Goal: Task Accomplishment & Management: Use online tool/utility

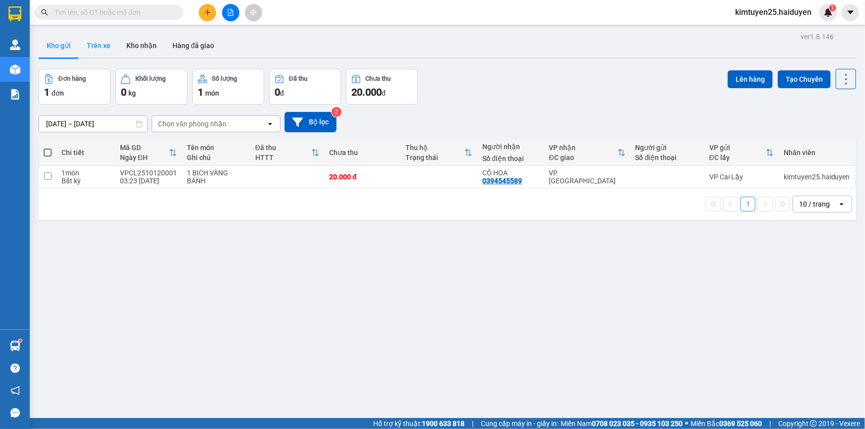
click at [93, 53] on button "Trên xe" at bounding box center [99, 46] width 40 height 24
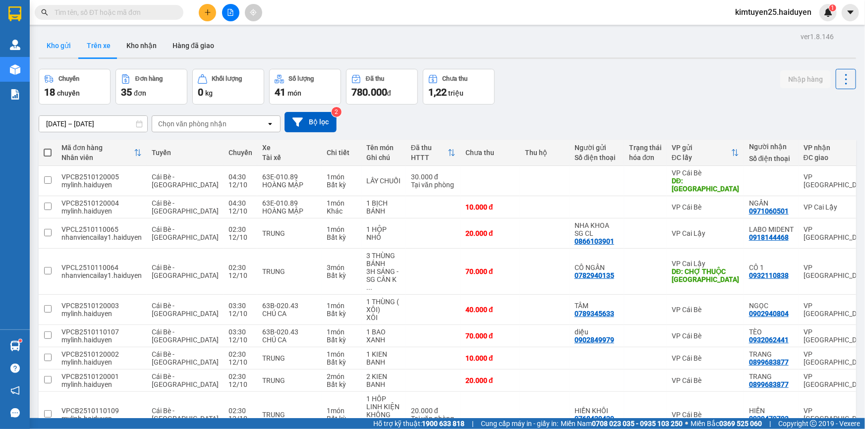
click at [59, 51] on button "Kho gửi" at bounding box center [59, 46] width 40 height 24
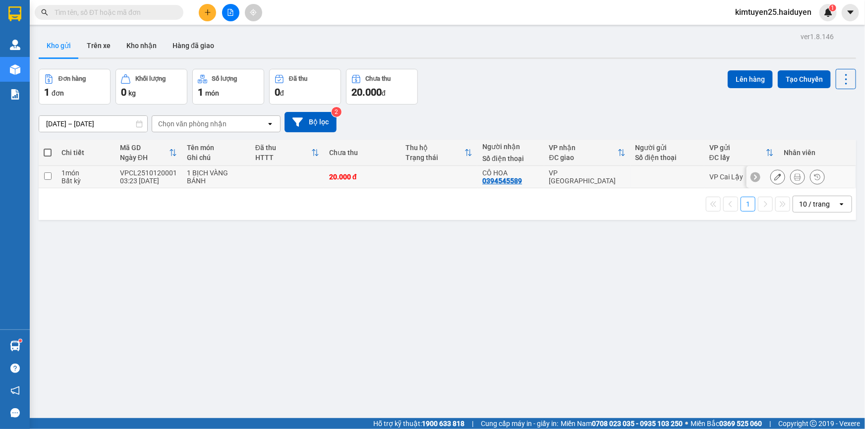
click at [278, 179] on td at bounding box center [287, 177] width 74 height 22
checkbox input "true"
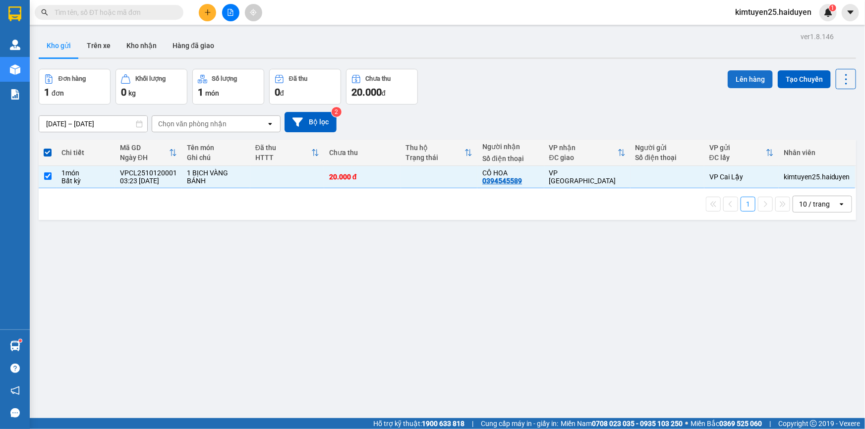
click at [733, 81] on button "Lên hàng" at bounding box center [750, 79] width 45 height 18
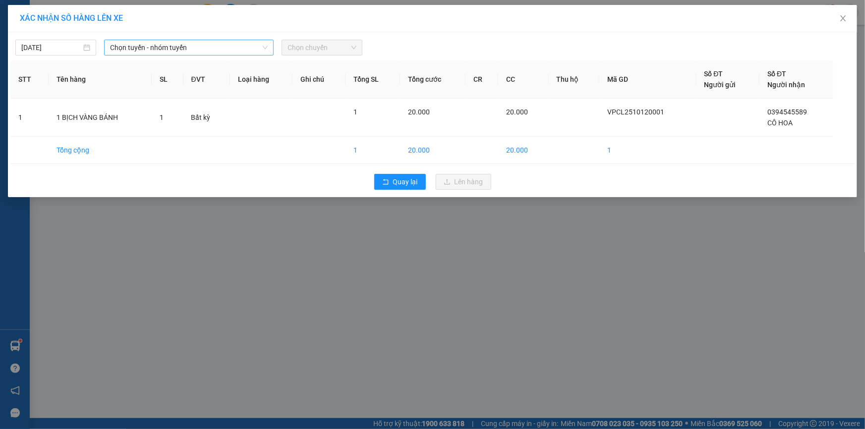
click at [194, 54] on span "Chọn tuyến - nhóm tuyến" at bounding box center [189, 47] width 158 height 15
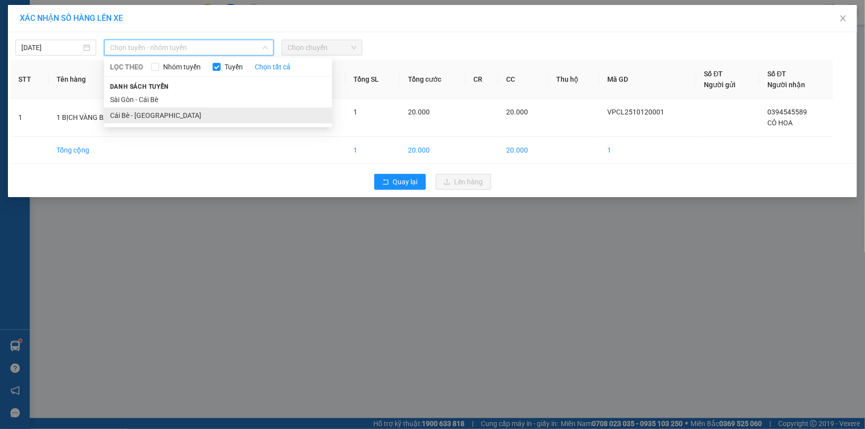
click at [183, 110] on li "Cái Bè - [GEOGRAPHIC_DATA]" at bounding box center [218, 116] width 228 height 16
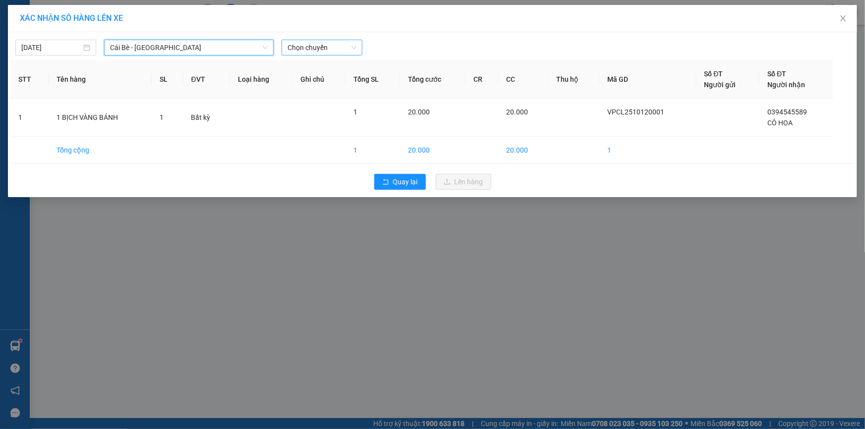
click at [319, 47] on span "Chọn chuyến" at bounding box center [322, 47] width 69 height 15
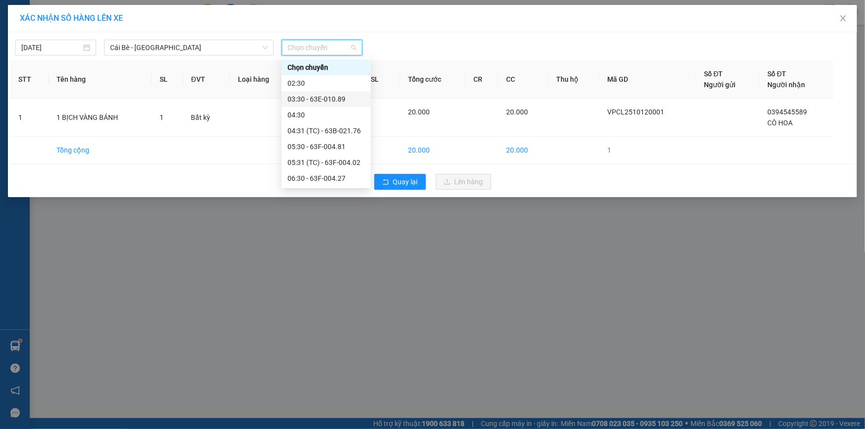
click at [311, 94] on div "03:30 - 63E-010.89" at bounding box center [326, 99] width 77 height 11
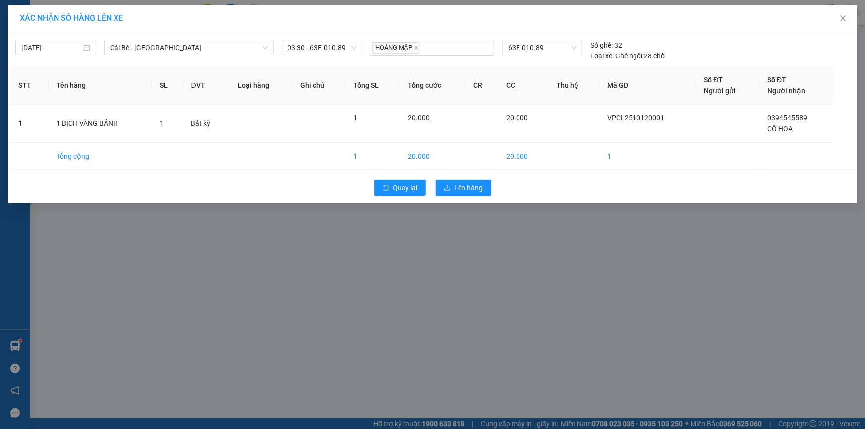
click at [461, 175] on div "Quay lại Lên hàng" at bounding box center [432, 188] width 845 height 26
click at [389, 187] on button "Quay lại" at bounding box center [400, 188] width 52 height 16
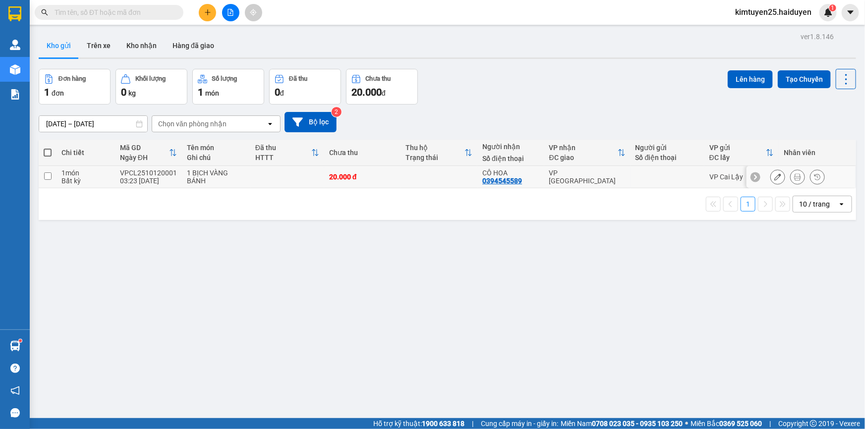
click at [614, 175] on div "VP [GEOGRAPHIC_DATA]" at bounding box center [587, 177] width 76 height 16
checkbox input "true"
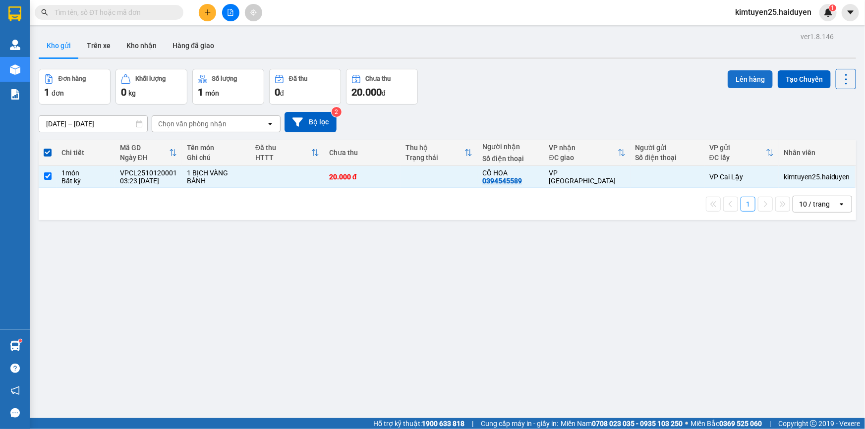
click at [734, 76] on button "Lên hàng" at bounding box center [750, 79] width 45 height 18
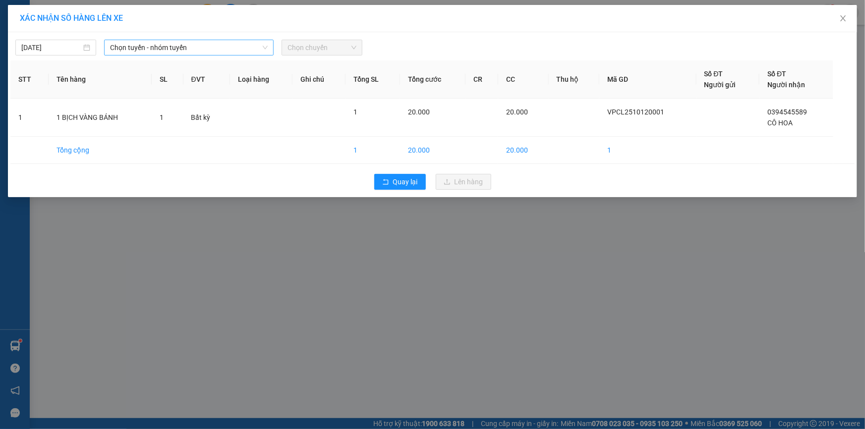
click at [152, 54] on span "Chọn tuyến - nhóm tuyến" at bounding box center [189, 47] width 158 height 15
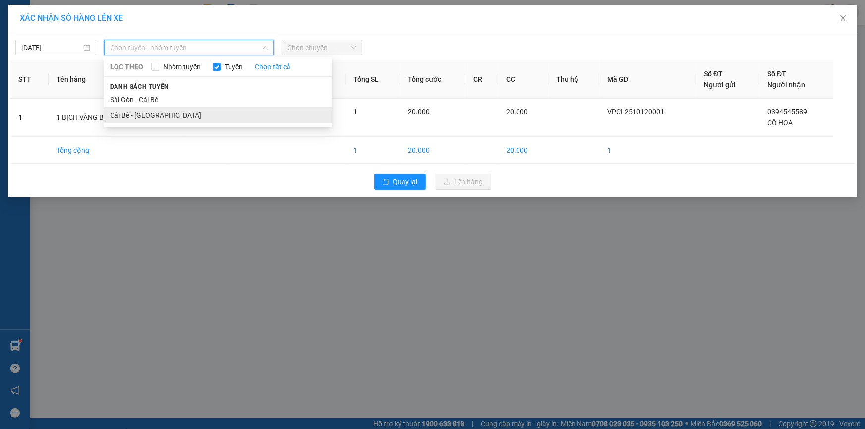
click at [152, 115] on li "Cái Bè - [GEOGRAPHIC_DATA]" at bounding box center [218, 116] width 228 height 16
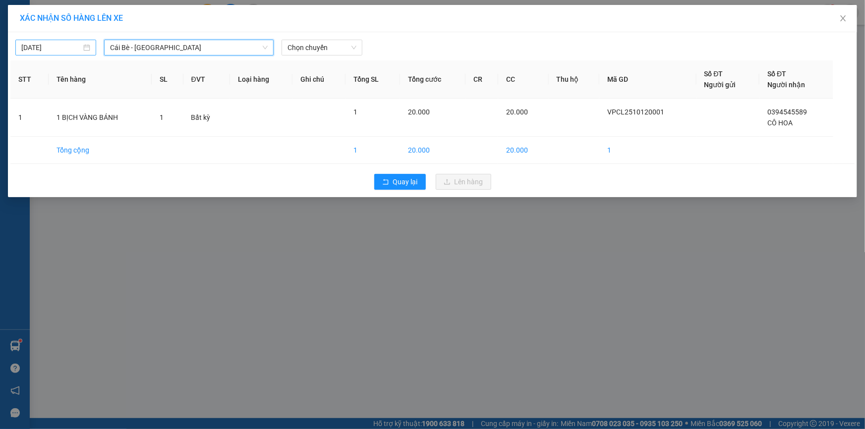
click at [88, 46] on div "[DATE]" at bounding box center [55, 47] width 69 height 11
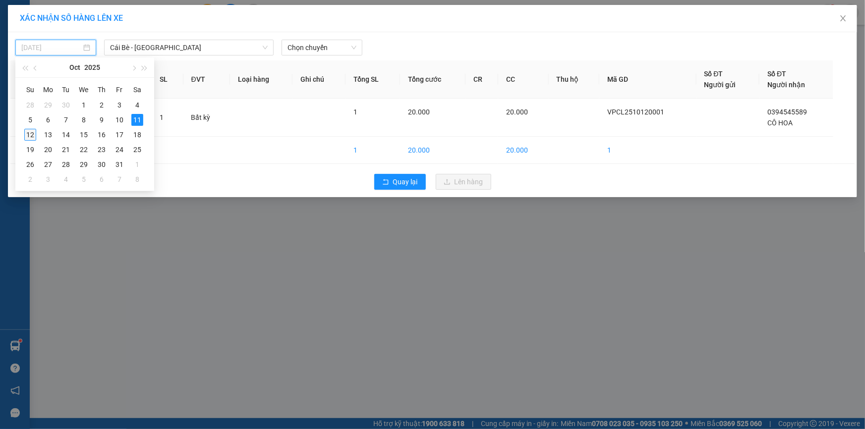
click at [30, 134] on div "12" at bounding box center [30, 135] width 12 height 12
type input "[DATE]"
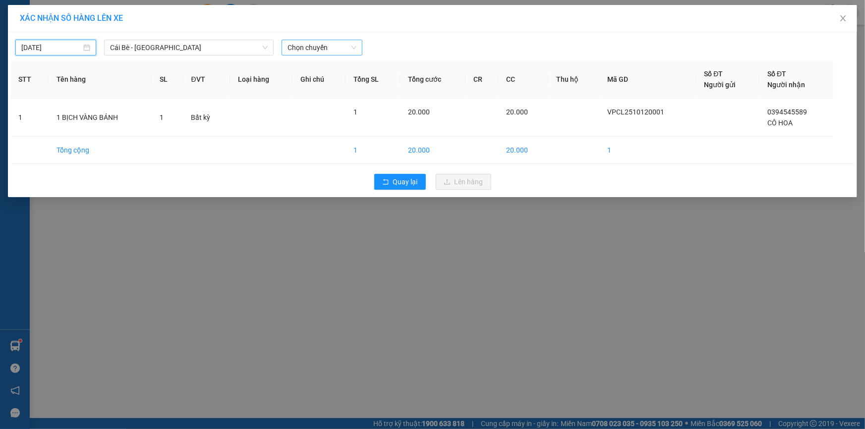
click at [295, 52] on span "Chọn chuyến" at bounding box center [322, 47] width 69 height 15
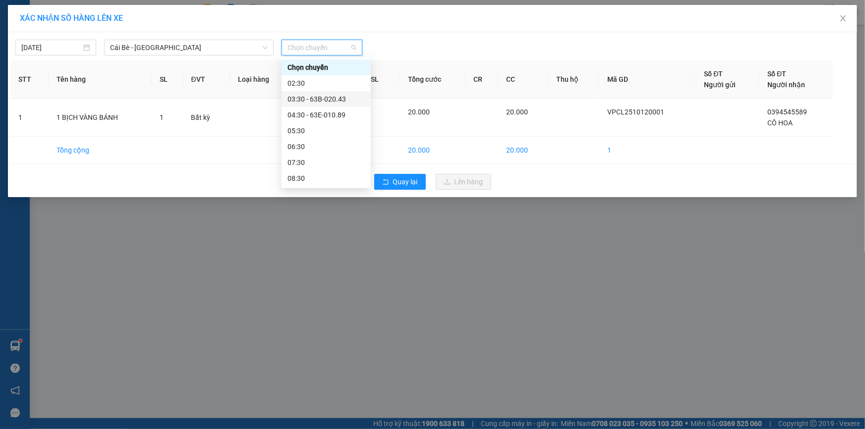
click at [317, 99] on div "03:30 - 63B-020.43" at bounding box center [326, 99] width 77 height 11
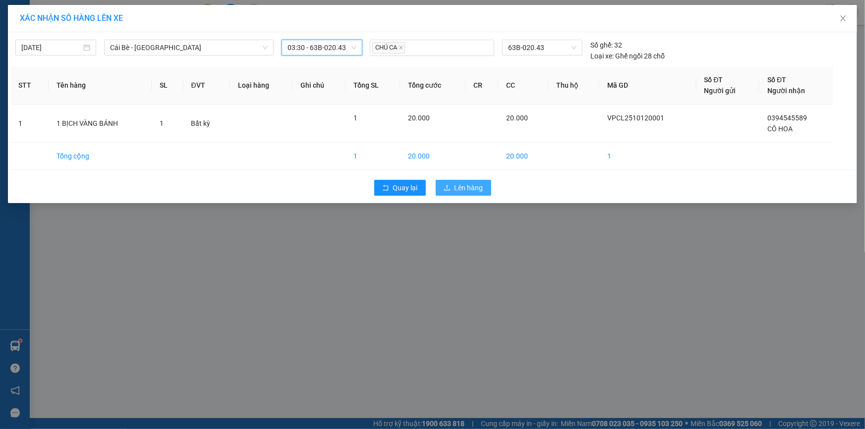
click at [457, 190] on span "Lên hàng" at bounding box center [469, 188] width 29 height 11
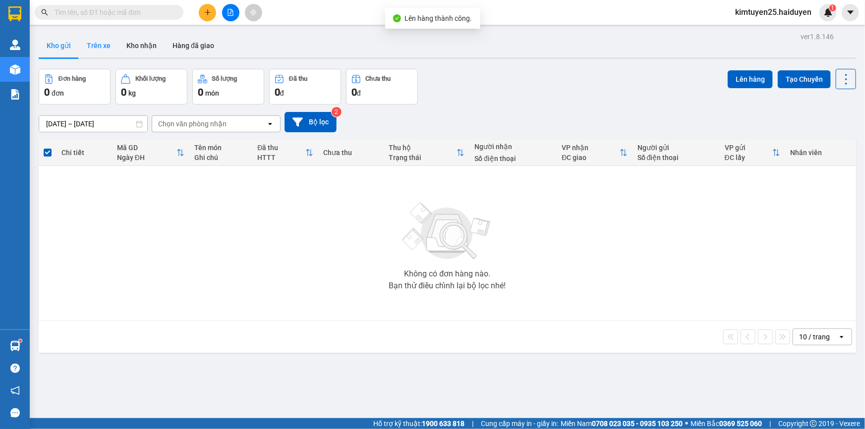
click at [107, 44] on button "Trên xe" at bounding box center [99, 46] width 40 height 24
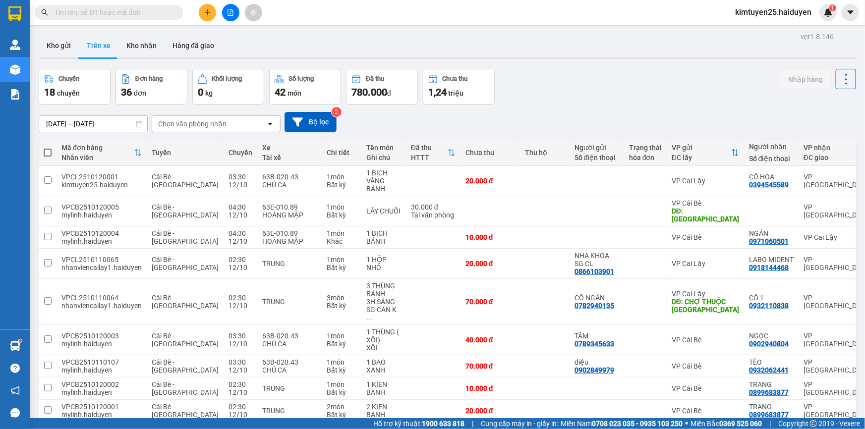
click at [222, 127] on div "Chọn văn phòng nhận" at bounding box center [192, 124] width 68 height 10
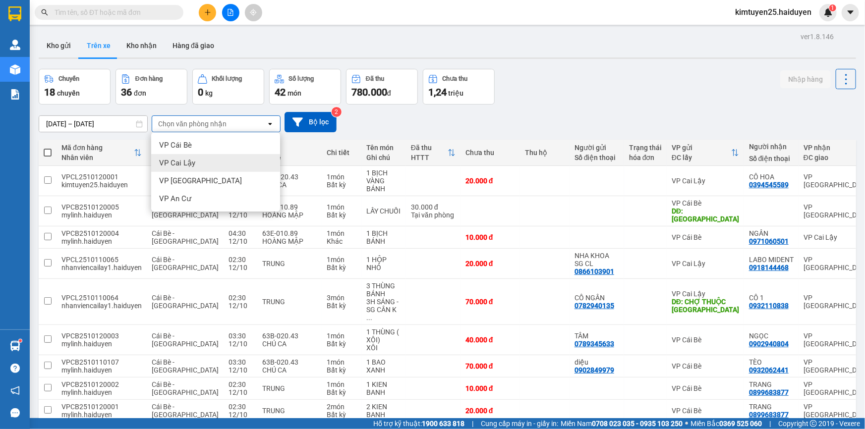
click at [227, 164] on div "VP Cai Lậy" at bounding box center [215, 163] width 129 height 18
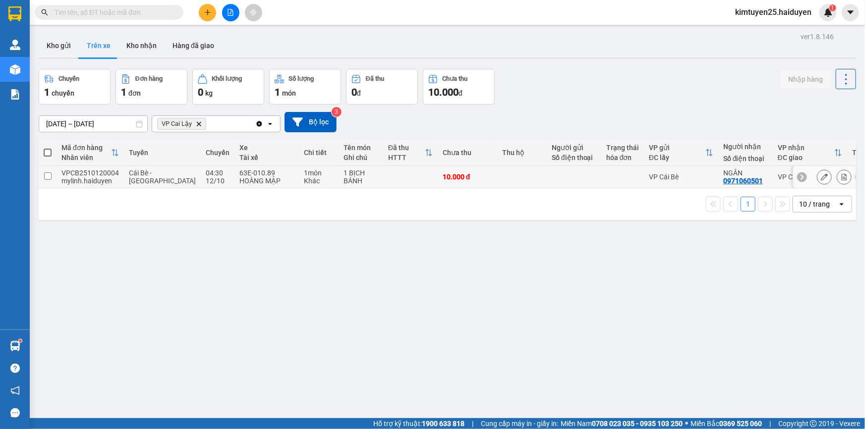
click at [552, 176] on div at bounding box center [574, 177] width 45 height 8
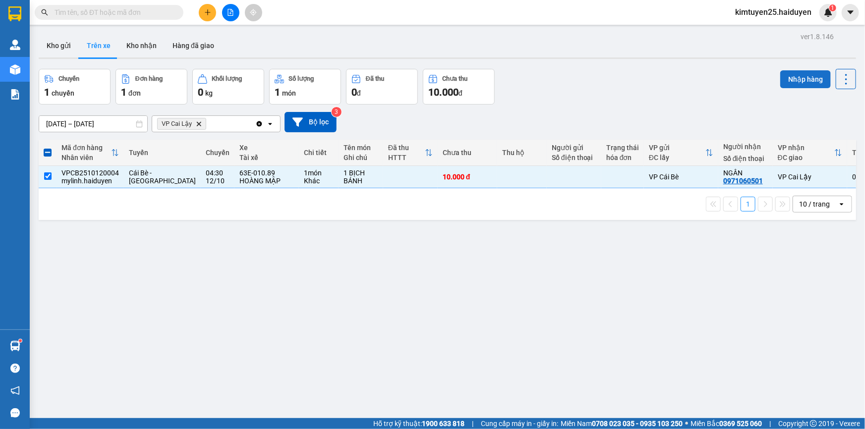
click at [800, 79] on button "Nhập hàng" at bounding box center [806, 79] width 51 height 18
checkbox input "false"
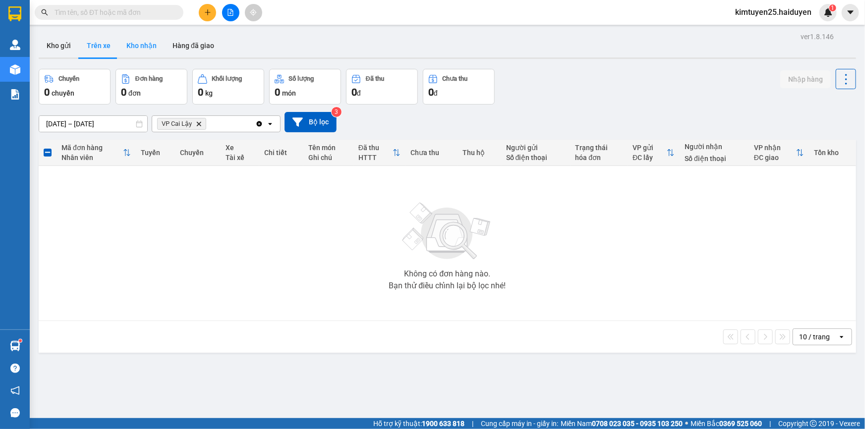
click at [135, 46] on button "Kho nhận" at bounding box center [142, 46] width 46 height 24
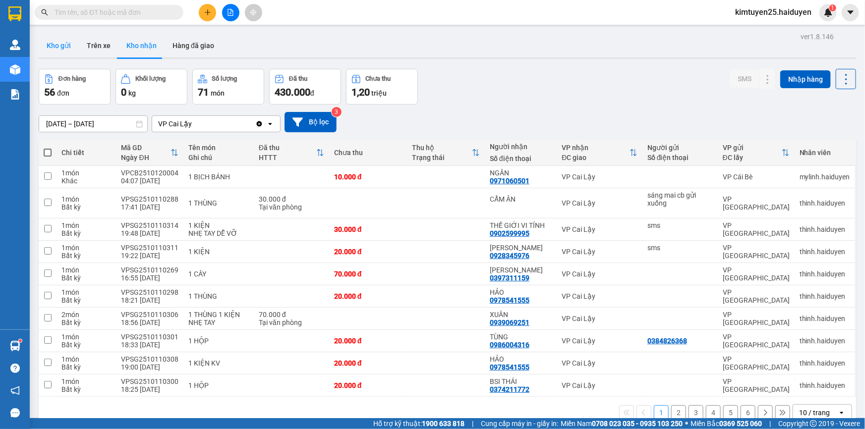
click at [58, 36] on button "Kho gửi" at bounding box center [59, 46] width 40 height 24
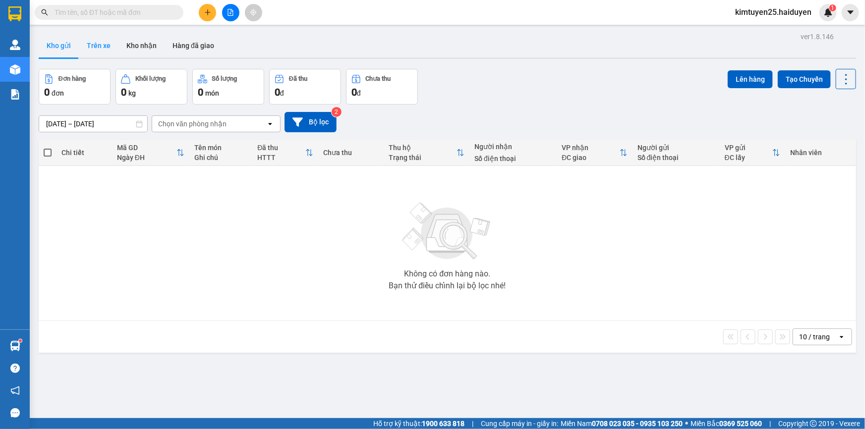
click at [99, 48] on button "Trên xe" at bounding box center [99, 46] width 40 height 24
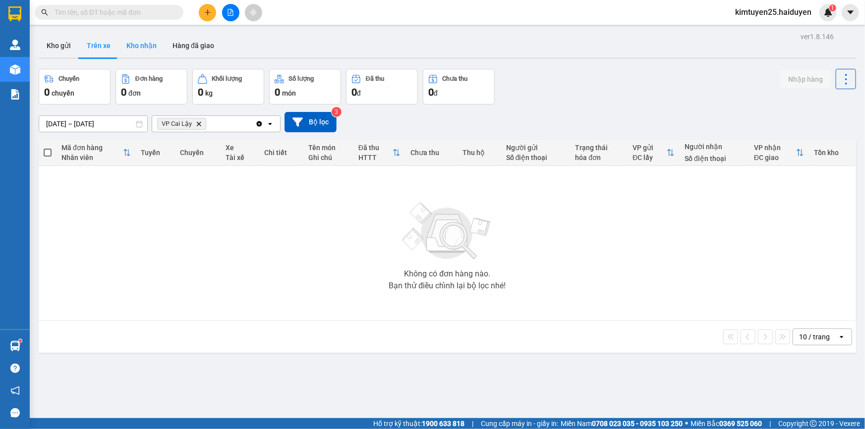
click at [146, 47] on button "Kho nhận" at bounding box center [142, 46] width 46 height 24
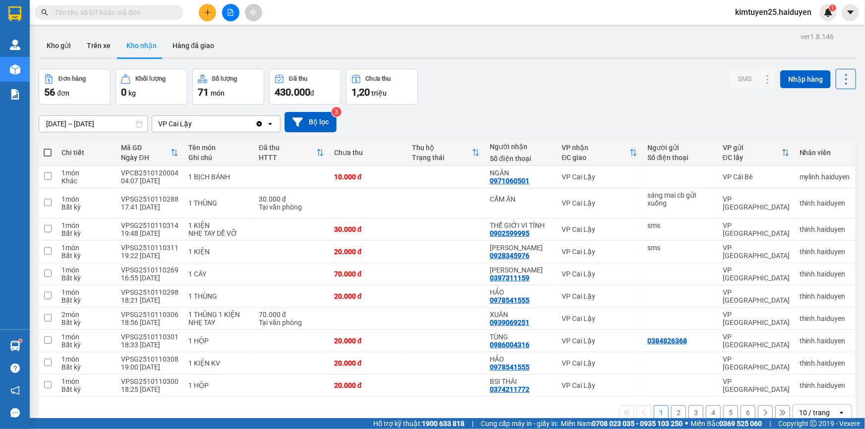
click at [159, 11] on input "text" at bounding box center [113, 12] width 117 height 11
